Goal: Task Accomplishment & Management: Use online tool/utility

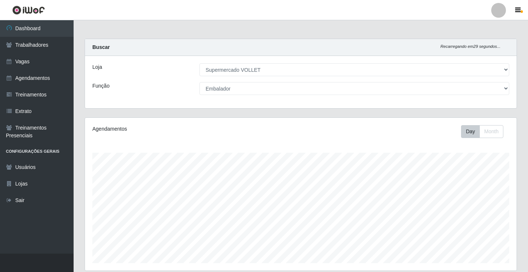
select select "72"
select select "1"
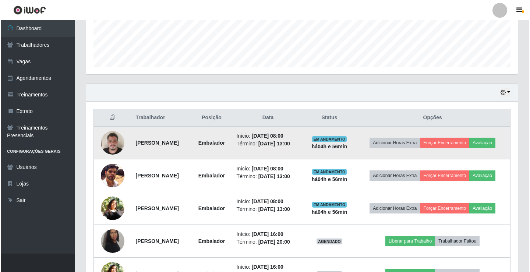
scroll to position [153, 432]
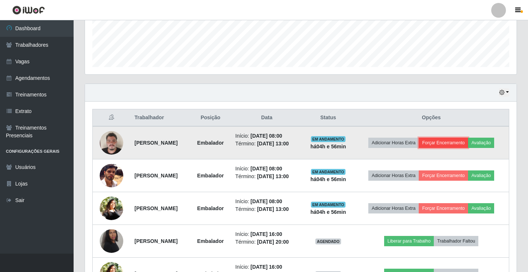
click at [447, 142] on button "Forçar Encerramento" at bounding box center [443, 143] width 49 height 10
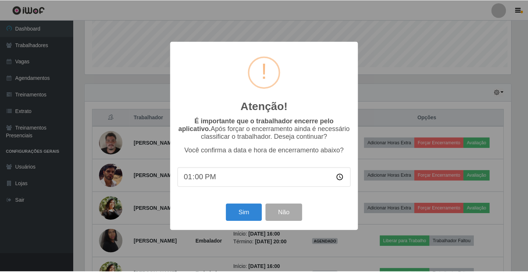
scroll to position [153, 428]
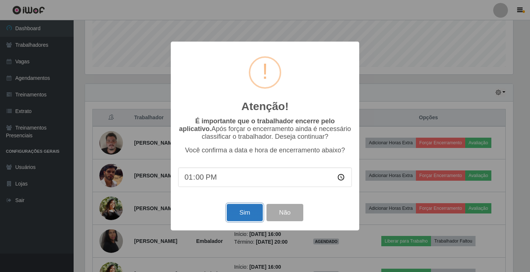
click at [245, 219] on button "Sim" at bounding box center [245, 212] width 36 height 17
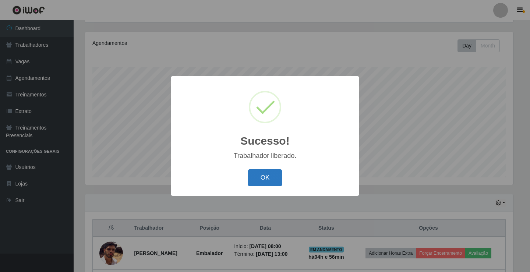
click at [267, 178] on button "OK" at bounding box center [265, 177] width 34 height 17
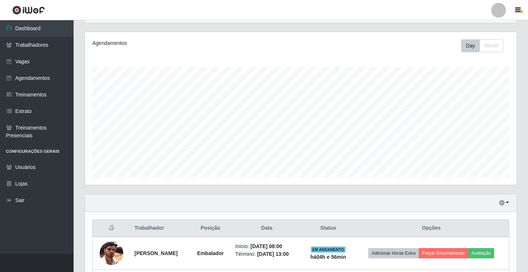
scroll to position [159, 0]
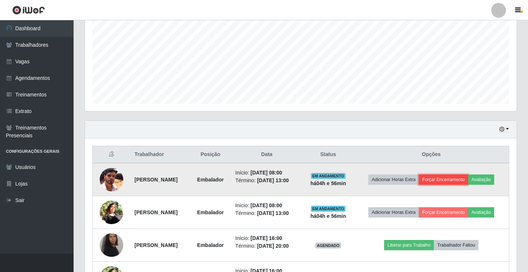
click at [458, 181] on button "Forçar Encerramento" at bounding box center [443, 179] width 49 height 10
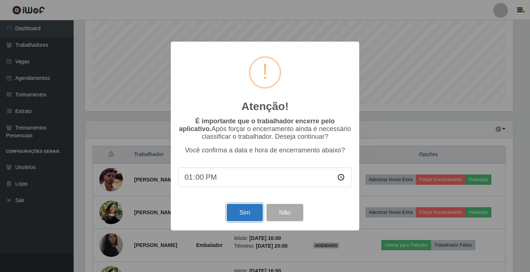
click at [241, 221] on button "Sim" at bounding box center [245, 212] width 36 height 17
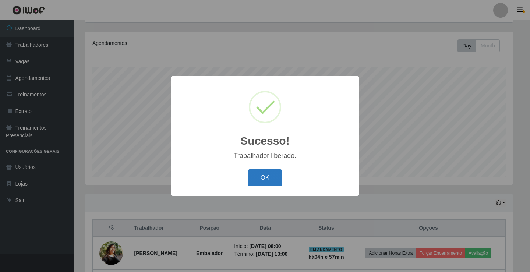
click at [277, 182] on button "OK" at bounding box center [265, 177] width 34 height 17
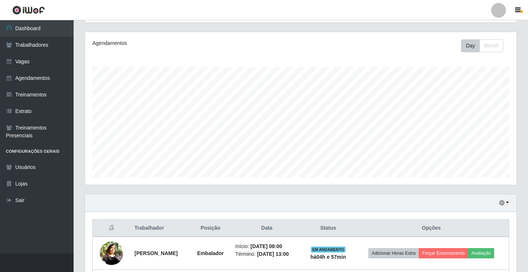
scroll to position [159, 0]
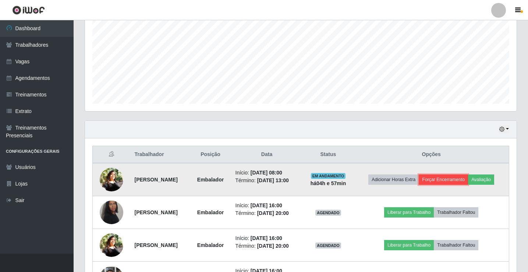
click at [450, 178] on button "Forçar Encerramento" at bounding box center [443, 179] width 49 height 10
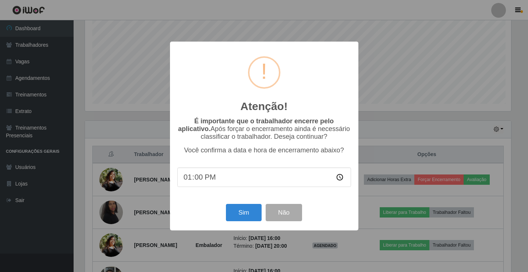
scroll to position [153, 428]
click at [251, 215] on button "Sim" at bounding box center [245, 212] width 36 height 17
